Goal: Task Accomplishment & Management: Manage account settings

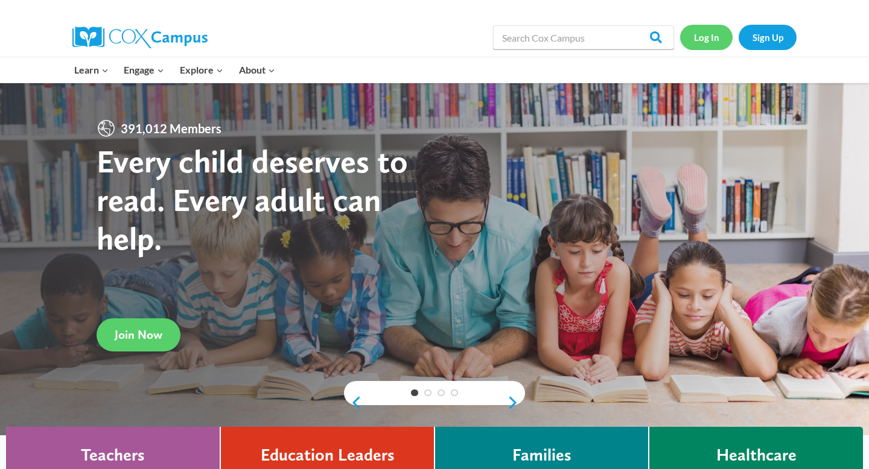
click at [710, 37] on link "Log In" at bounding box center [706, 37] width 52 height 25
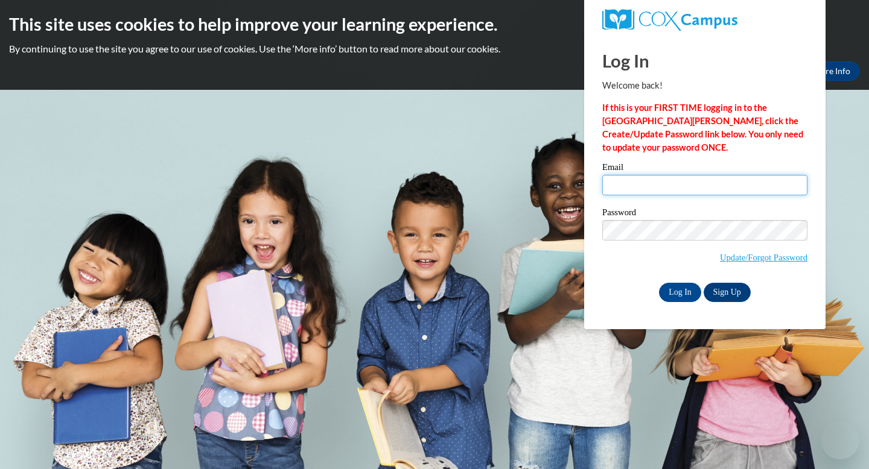
click at [646, 186] on input "Email" at bounding box center [704, 185] width 205 height 21
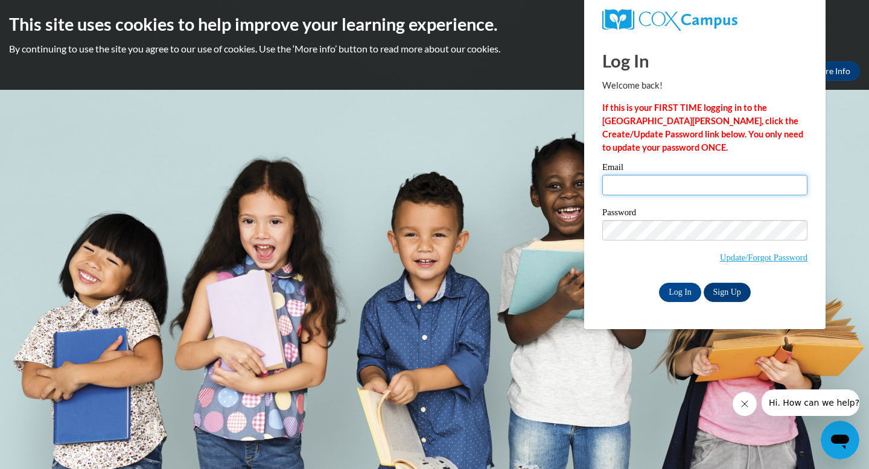
type input "[EMAIL_ADDRESS][PERSON_NAME][DOMAIN_NAME]"
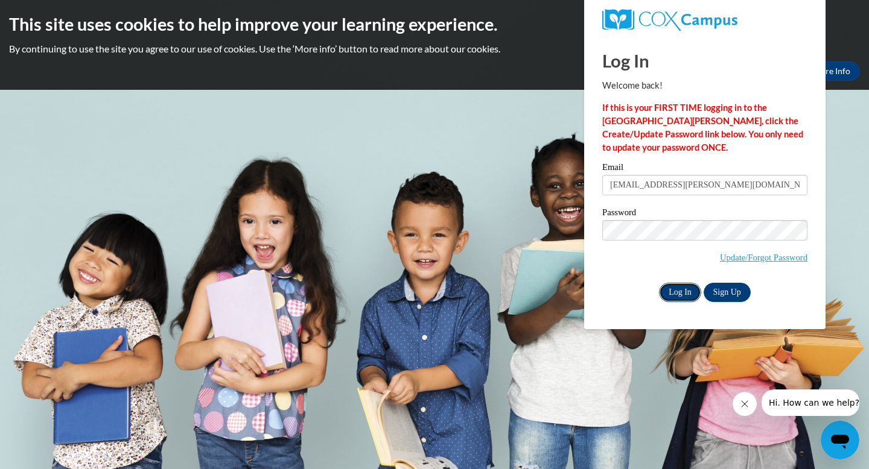
click at [676, 290] on input "Log In" at bounding box center [680, 292] width 42 height 19
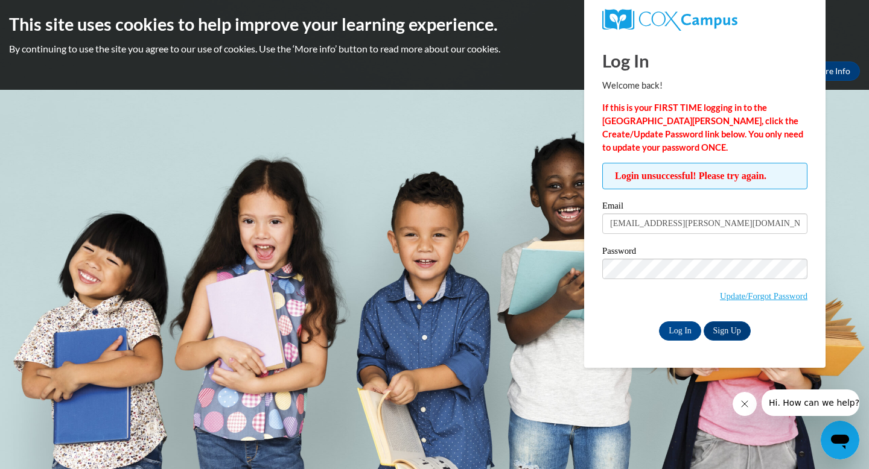
drag, startPoint x: 771, startPoint y: 33, endPoint x: 564, endPoint y: 136, distance: 231.0
click at [563, 135] on body "This site uses cookies to help improve your learning experience. By continuing …" at bounding box center [434, 234] width 869 height 469
click at [519, 69] on div "Okay More Info" at bounding box center [434, 71] width 851 height 19
click at [560, 339] on body "This site uses cookies to help improve your learning experience. By continuing …" at bounding box center [434, 234] width 869 height 469
click at [742, 297] on link "Update/Forgot Password" at bounding box center [763, 296] width 87 height 10
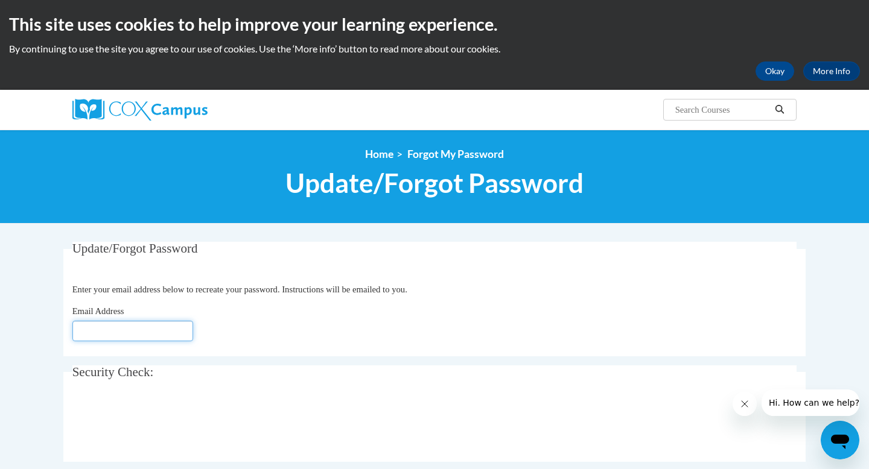
click at [138, 338] on input "Email Address" at bounding box center [132, 331] width 121 height 21
type input "[EMAIL_ADDRESS][PERSON_NAME][DOMAIN_NAME]"
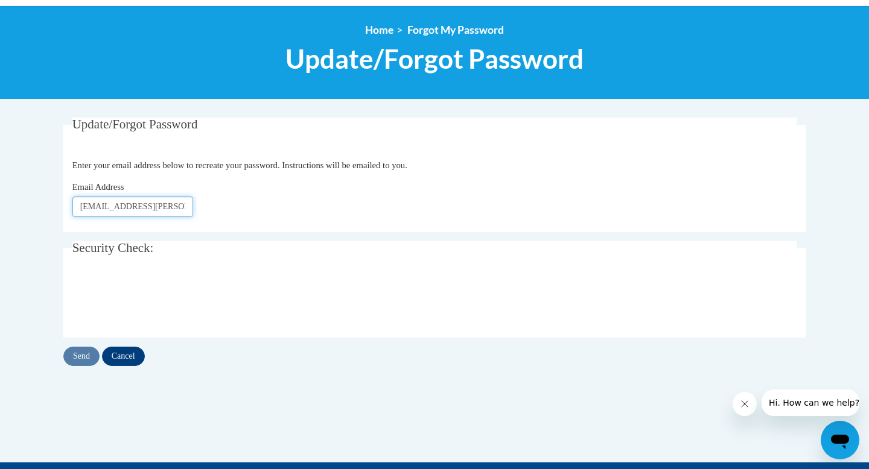
scroll to position [134, 0]
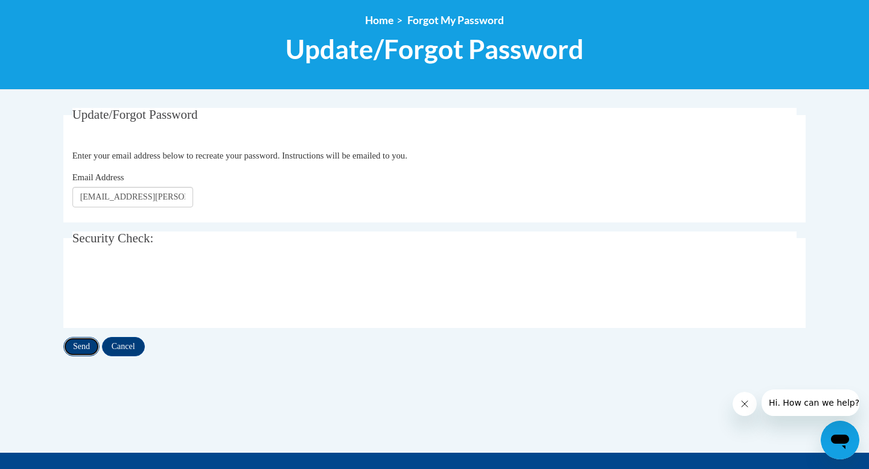
click at [80, 351] on input "Send" at bounding box center [81, 346] width 36 height 19
